Goal: Task Accomplishment & Management: Complete application form

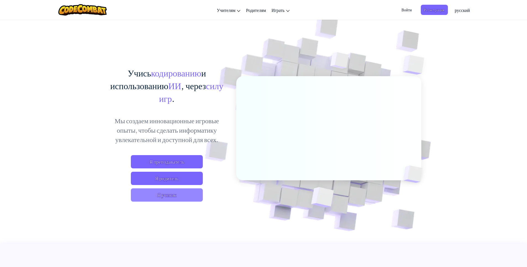
click at [185, 192] on span "Я ученик" at bounding box center [167, 194] width 72 height 13
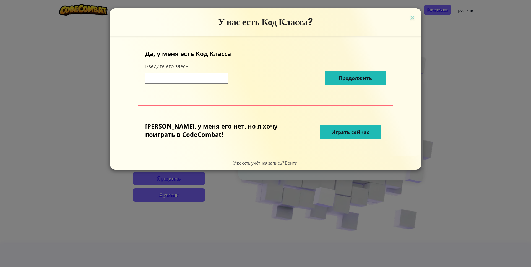
click at [340, 132] on span "Играть сейчас" at bounding box center [350, 132] width 38 height 7
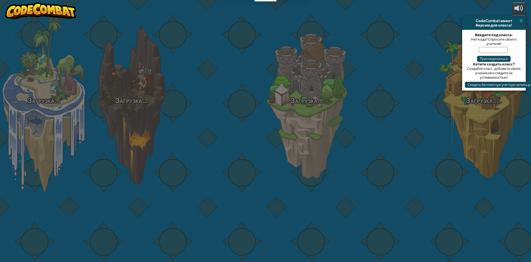
select select "ru"
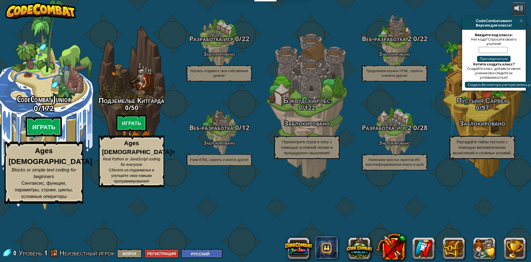
click at [43, 137] on btn "Играть" at bounding box center [44, 127] width 37 height 20
select select "ru"
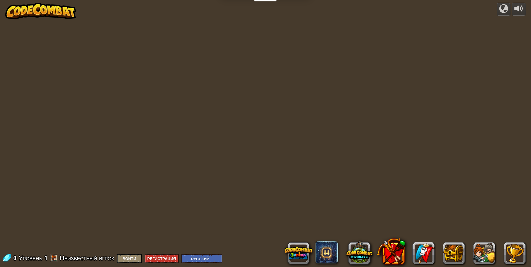
select select "ru"
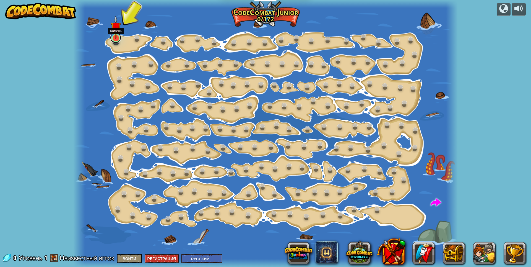
click at [113, 40] on link at bounding box center [115, 37] width 11 height 11
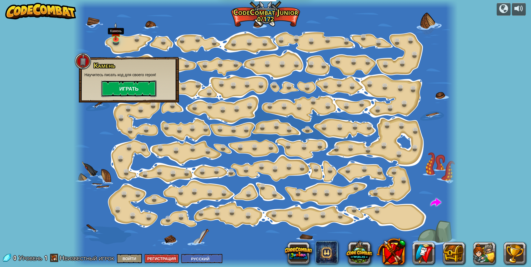
click at [125, 85] on button "Играть" at bounding box center [128, 88] width 55 height 17
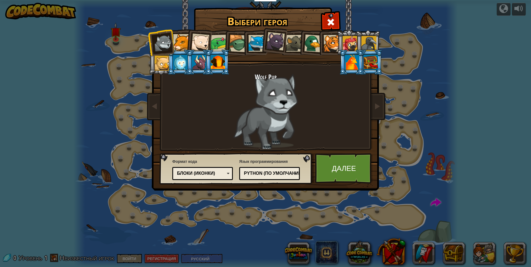
click at [330, 44] on div at bounding box center [332, 43] width 17 height 17
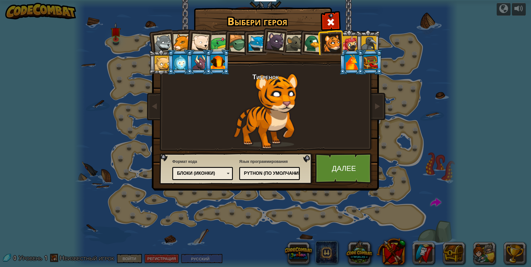
click at [214, 175] on div "Блоки (иконки)" at bounding box center [201, 173] width 48 height 6
click at [347, 171] on link "Далее" at bounding box center [344, 168] width 58 height 30
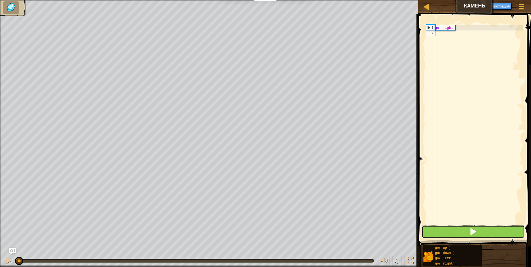
click at [480, 233] on button at bounding box center [473, 231] width 103 height 13
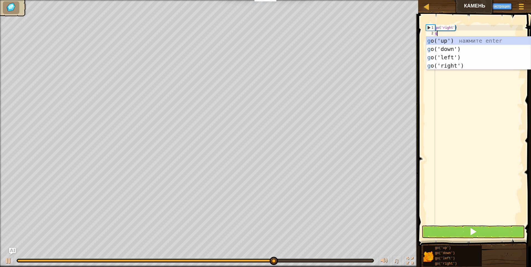
scroll to position [2, 0]
type textarea "go"
click at [449, 51] on div "go ('up') нажмите enter go ('down') нажмите enter go ('left') нажмите enter go …" at bounding box center [478, 62] width 105 height 50
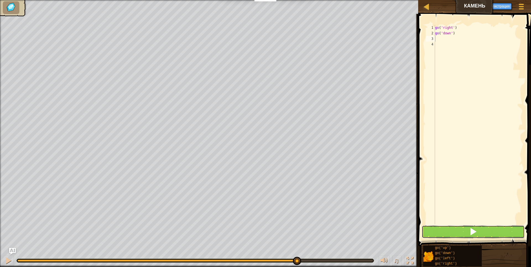
click at [481, 234] on button at bounding box center [473, 231] width 103 height 13
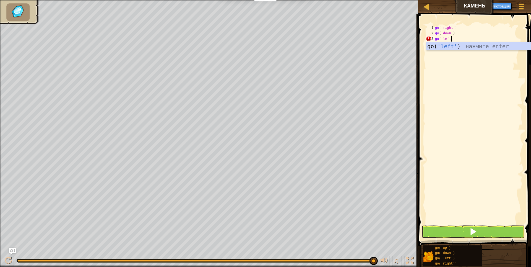
scroll to position [2, 1]
click at [484, 232] on button at bounding box center [473, 231] width 103 height 13
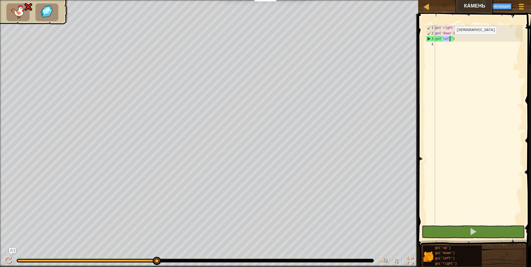
drag, startPoint x: 442, startPoint y: 40, endPoint x: 450, endPoint y: 40, distance: 8.0
click at [450, 40] on div "go ( 'right' ) go ( 'down' ) go ( 'left' )" at bounding box center [478, 130] width 89 height 210
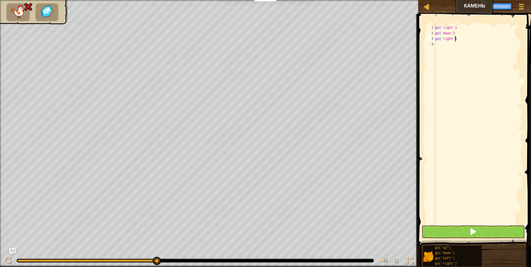
type textarea "go('right')"
click at [472, 232] on span at bounding box center [473, 231] width 8 height 8
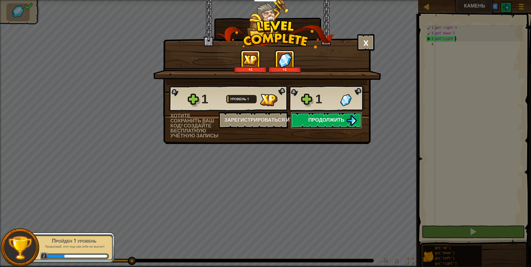
click at [338, 120] on span "Продолжить" at bounding box center [326, 119] width 36 height 7
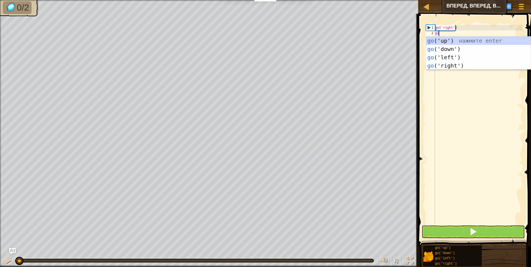
scroll to position [2, 0]
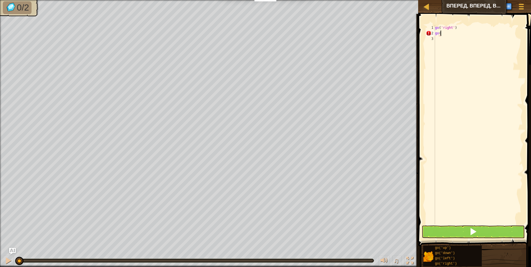
type textarea "go('"
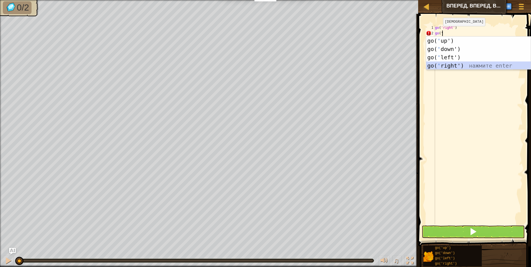
click at [457, 65] on div "go( ' up') нажмите enter go( ' down') нажмите enter go( ' left') нажмите enter …" at bounding box center [478, 62] width 105 height 50
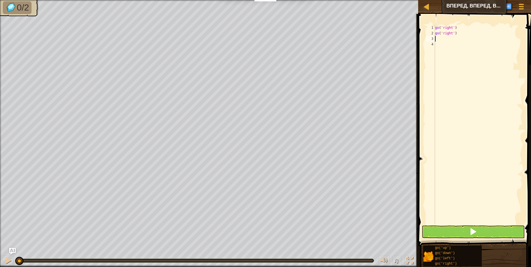
type textarea "go"
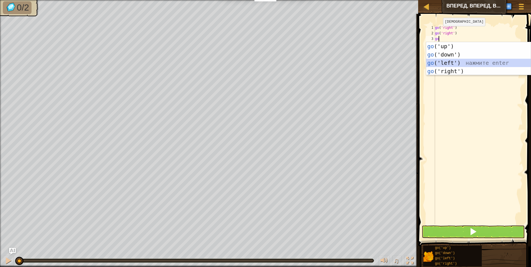
click at [451, 61] on div "go ('up') нажмите enter go ('down') нажмите enter go ('left') нажмите enter go …" at bounding box center [478, 67] width 105 height 50
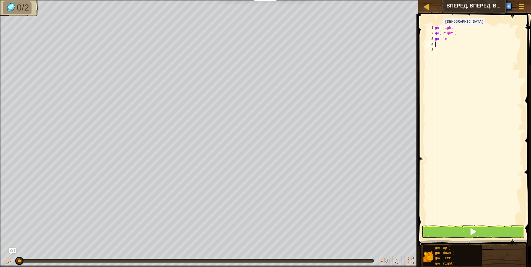
type textarea "go"
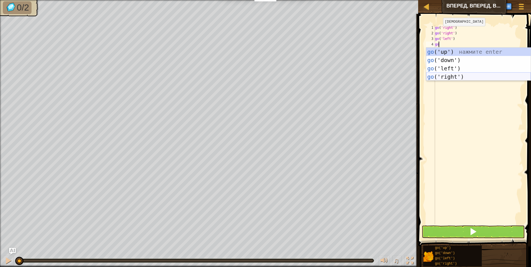
click at [452, 74] on div "go ('up') нажмите enter go ('down') нажмите enter go ('left') нажмите enter go …" at bounding box center [478, 73] width 105 height 50
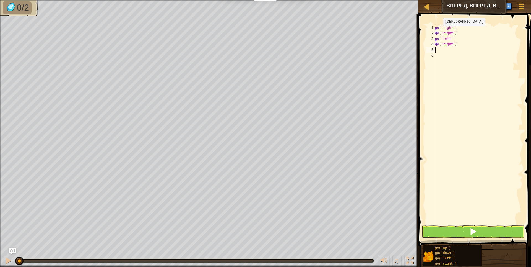
type textarea "go"
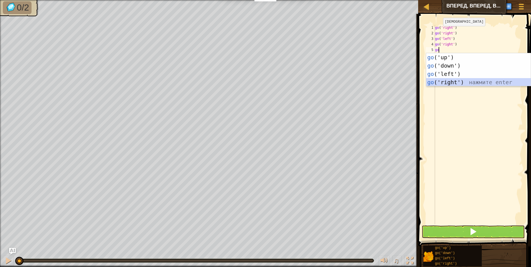
click at [444, 80] on div "go ('up') нажмите enter go ('down') нажмите enter go ('left') нажмите enter go …" at bounding box center [478, 78] width 105 height 50
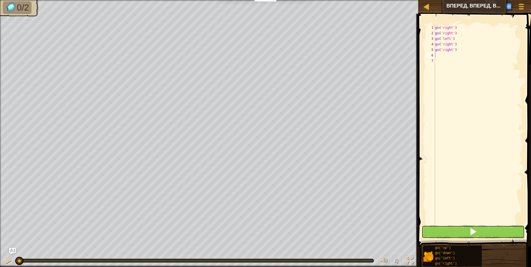
click at [486, 231] on button at bounding box center [473, 231] width 103 height 13
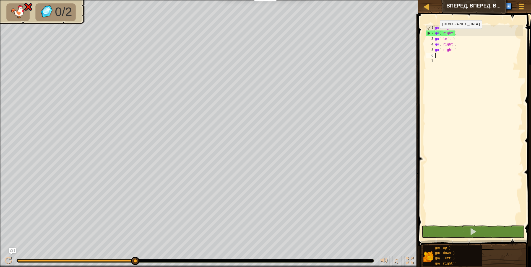
click at [429, 33] on div "2" at bounding box center [430, 33] width 9 height 6
type textarea "go('right')"
drag, startPoint x: 461, startPoint y: 33, endPoint x: 434, endPoint y: 34, distance: 27.7
click at [434, 34] on div "go('right') 1 2 3 4 5 6 7 go ( 'right' ) go ( 'right' ) go ( 'left' ) go ( 'rig…" at bounding box center [474, 124] width 98 height 199
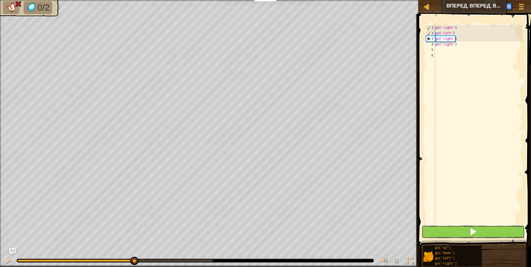
click at [485, 233] on button at bounding box center [473, 231] width 103 height 13
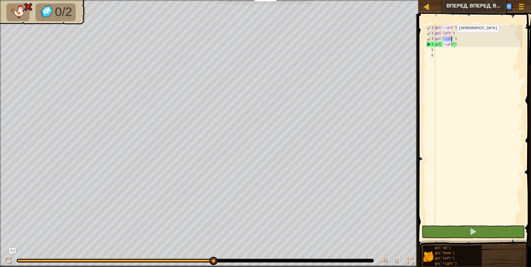
drag, startPoint x: 442, startPoint y: 38, endPoint x: 452, endPoint y: 38, distance: 10.5
click at [452, 38] on div "go ( 'right' ) go ( 'left' ) go ( 'right' ) go ( 'right' )" at bounding box center [478, 130] width 89 height 210
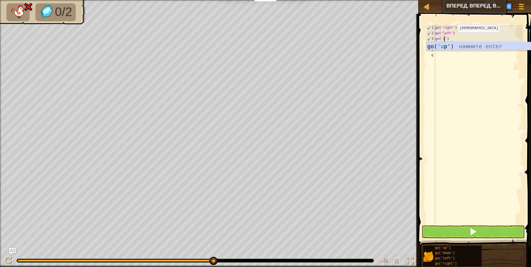
scroll to position [2, 1]
click at [451, 44] on div "go( 'up ') нажмите enter" at bounding box center [478, 54] width 105 height 25
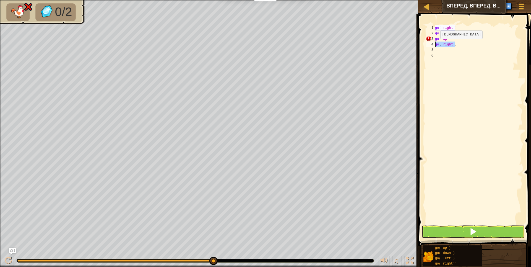
drag, startPoint x: 457, startPoint y: 44, endPoint x: 435, endPoint y: 44, distance: 21.8
click at [435, 44] on div "go ( 'right' ) go ( 'left' ) go ( 'up go ( 'right' )" at bounding box center [478, 130] width 89 height 210
type textarea "go('right')"
click at [443, 48] on div "go ( 'right' ) go ( 'left' ) go ( 'up go ( 'right' )" at bounding box center [478, 130] width 89 height 210
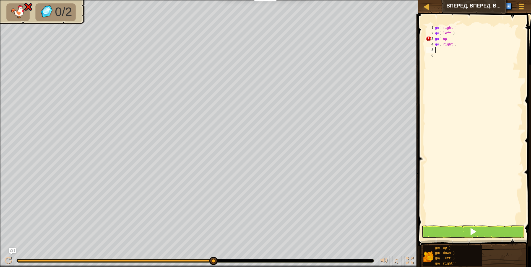
paste textarea "go('right')"
click at [501, 230] on button at bounding box center [473, 231] width 103 height 13
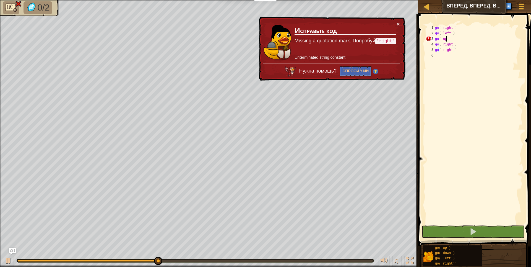
click at [456, 38] on div "go ( 'right' ) go ( 'left' ) go ( 'up go ( 'right' ) go ( 'right' )" at bounding box center [478, 130] width 89 height 210
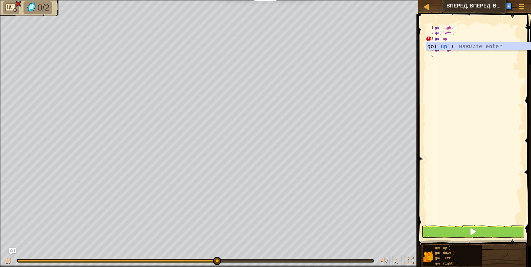
scroll to position [2, 1]
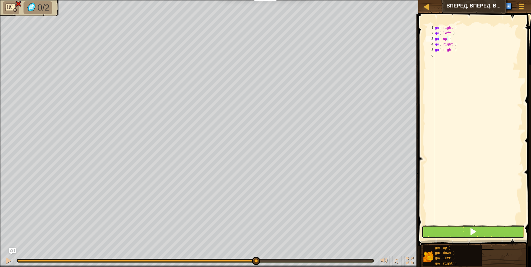
click at [479, 231] on button at bounding box center [473, 231] width 103 height 13
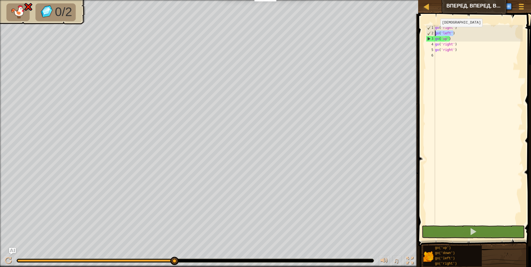
drag, startPoint x: 457, startPoint y: 33, endPoint x: 435, endPoint y: 32, distance: 22.4
click at [435, 32] on div "go ( 'right' ) go ( 'left' ) go ( 'up' ) go ( 'right' ) go ( 'right' )" at bounding box center [478, 130] width 89 height 210
type textarea "go('left')"
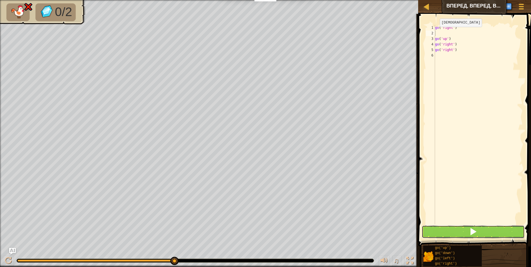
click at [469, 231] on button at bounding box center [473, 231] width 103 height 13
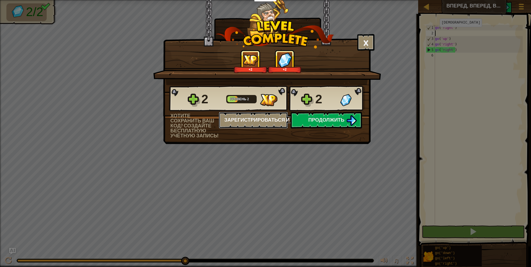
click at [263, 122] on button "Зарегистрироваться и сохранить" at bounding box center [253, 120] width 69 height 17
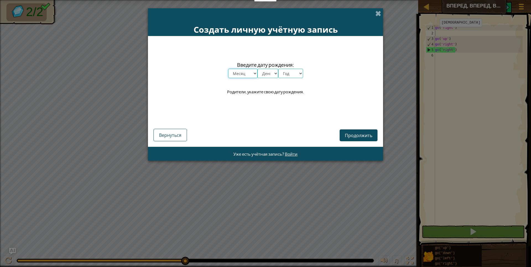
click at [244, 74] on select "Месяц январь февраль март апрель май июнь июль август сентябрь октябрь ноябрь д…" at bounding box center [242, 73] width 29 height 9
select select "5"
click at [228, 69] on select "Месяц январь февраль март апрель май июнь июль август сентябрь октябрь ноябрь д…" at bounding box center [242, 73] width 29 height 9
click at [267, 75] on select "День 1 2 3 4 5 6 7 8 9 10 11 12 13 14 15 16 17 18 19 20 21 22 23 24 25 26 27 28…" at bounding box center [267, 73] width 21 height 9
select select "24"
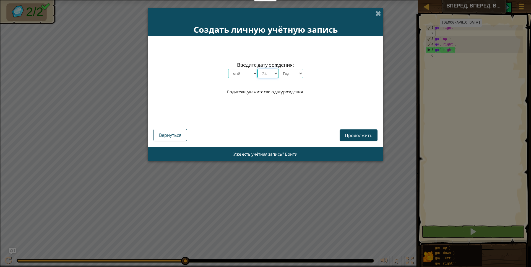
click at [257, 69] on select "День 1 2 3 4 5 6 7 8 9 10 11 12 13 14 15 16 17 18 19 20 21 22 23 24 25 26 27 28…" at bounding box center [267, 73] width 21 height 9
click at [295, 74] on select "Год 2025 2024 2023 2022 2021 2020 2019 2018 2017 2016 2015 2014 2013 2012 2011 …" at bounding box center [290, 73] width 25 height 9
select select "1980"
click at [278, 69] on select "Год 2025 2024 2023 2022 2021 2020 2019 2018 2017 2016 2015 2014 2013 2012 2011 …" at bounding box center [290, 73] width 25 height 9
click at [353, 133] on span "Продолжить" at bounding box center [358, 135] width 27 height 6
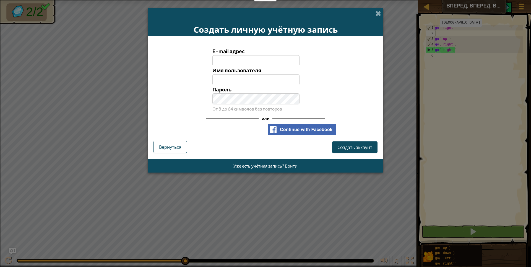
type input "[EMAIL_ADDRESS][DOMAIN_NAME]"
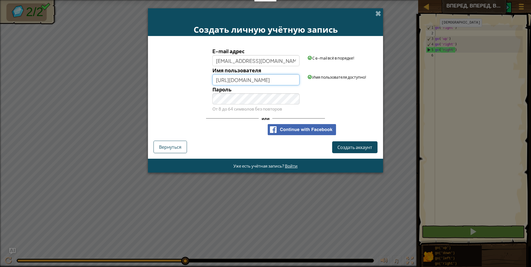
click at [295, 81] on input "[URL][DOMAIN_NAME]" at bounding box center [255, 79] width 87 height 11
drag, startPoint x: 295, startPoint y: 81, endPoint x: 189, endPoint y: 81, distance: 105.9
click at [189, 81] on div "Имя пользователя [URL][DOMAIN_NAME] Имя пользователя доступно!" at bounding box center [266, 75] width 230 height 19
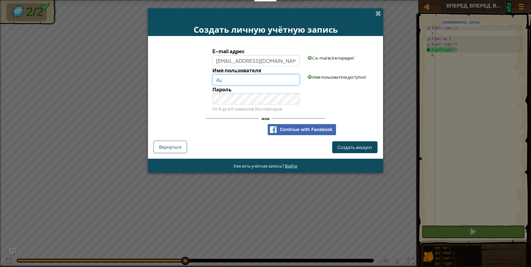
type input "4"
type input "4uiiioy"
click at [347, 146] on span "Создать аккаунт" at bounding box center [354, 147] width 35 height 6
